Goal: Task Accomplishment & Management: Use online tool/utility

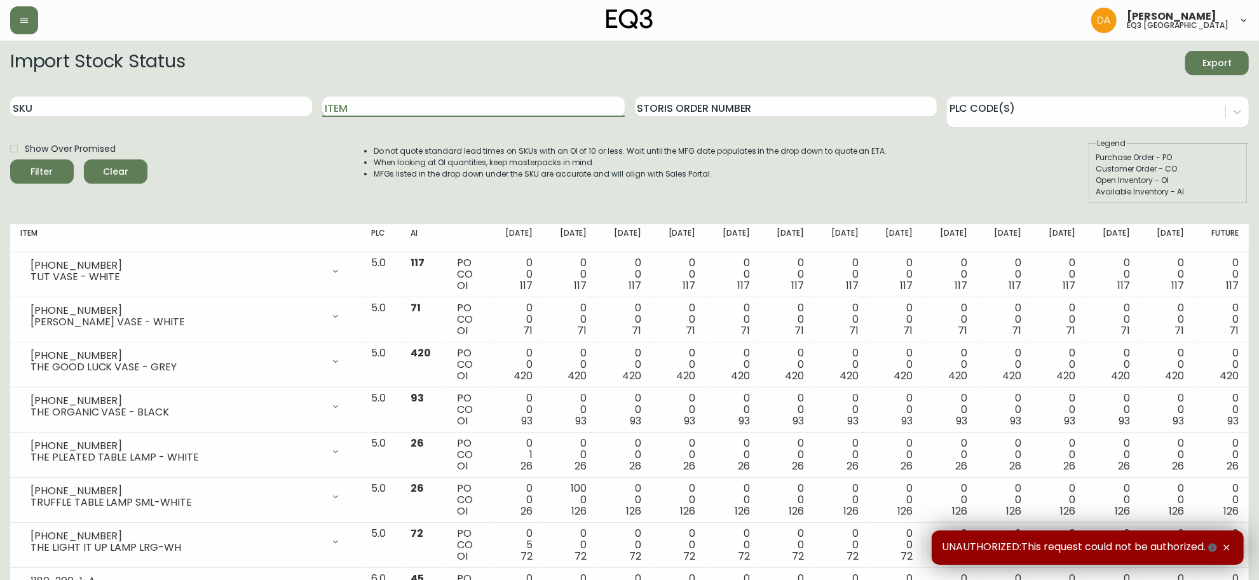
click at [361, 109] on input "Item" at bounding box center [473, 107] width 302 height 20
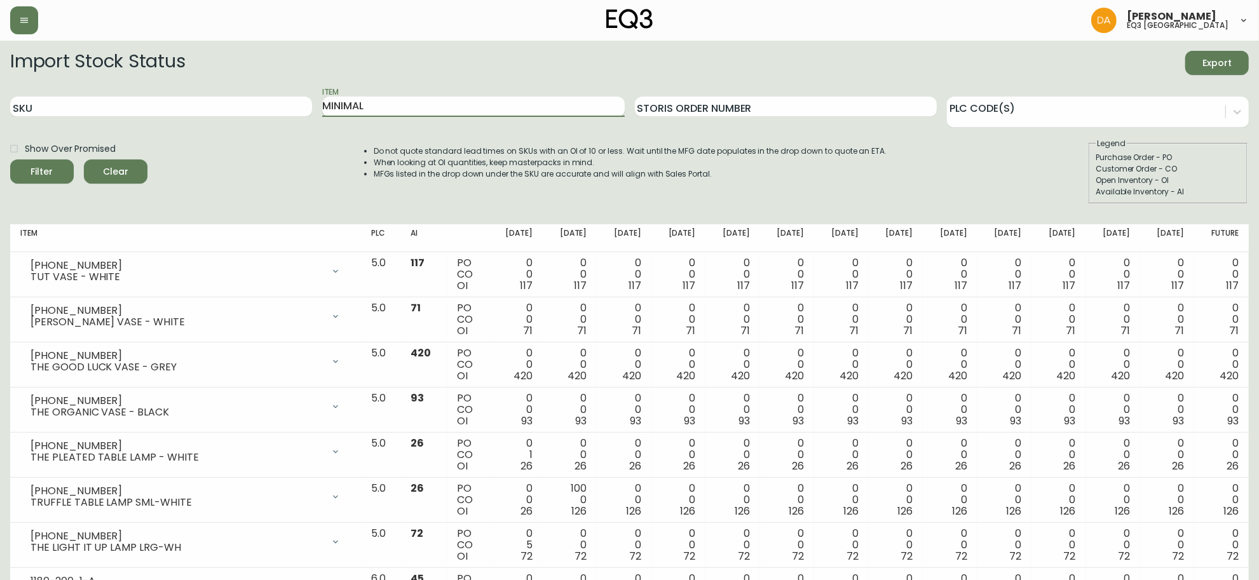
type input "MINIMAL"
click at [10, 160] on button "Filter" at bounding box center [42, 172] width 64 height 24
